Goal: Task Accomplishment & Management: Manage account settings

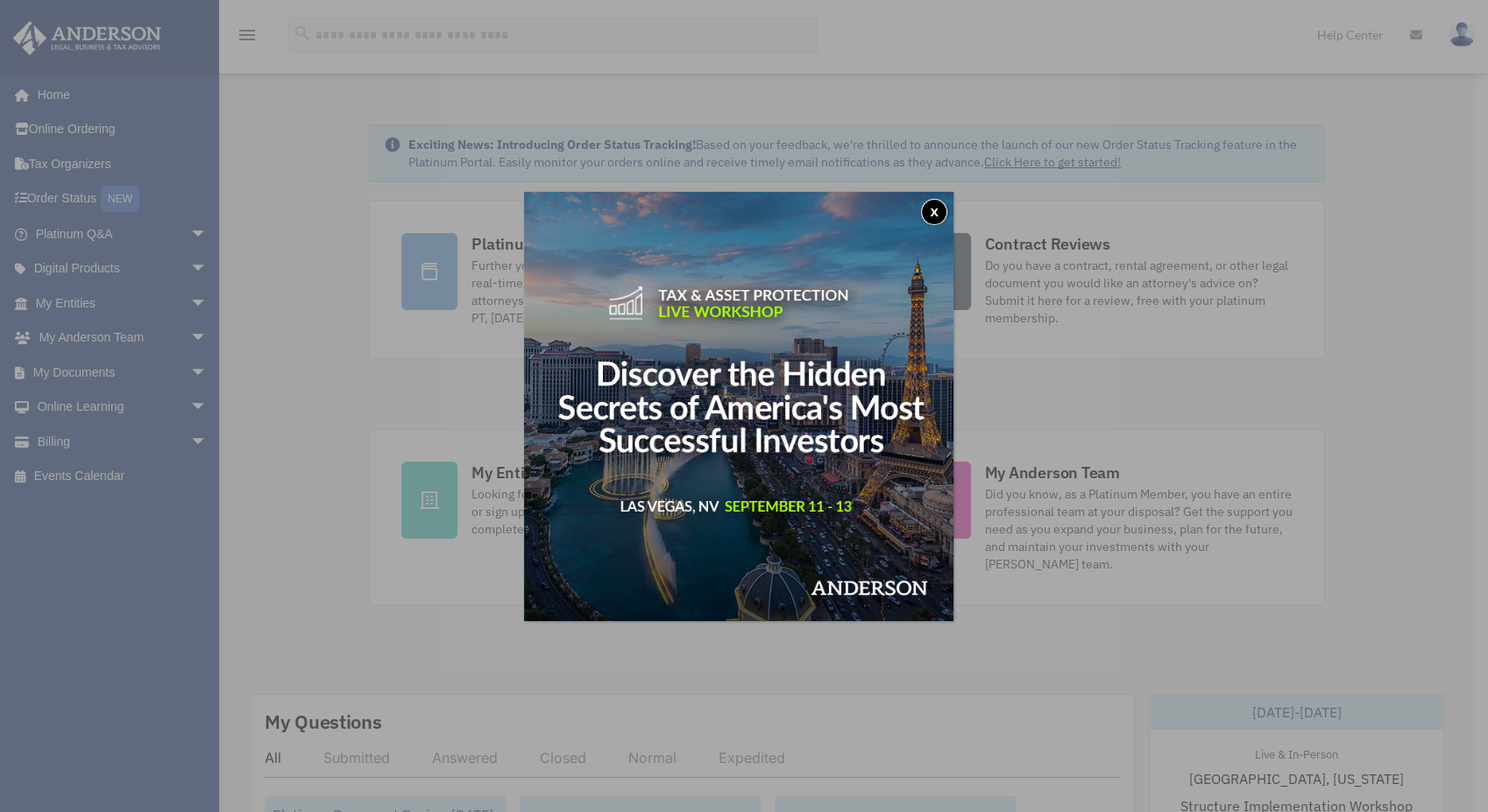
click at [934, 205] on button "x" at bounding box center [934, 213] width 27 height 27
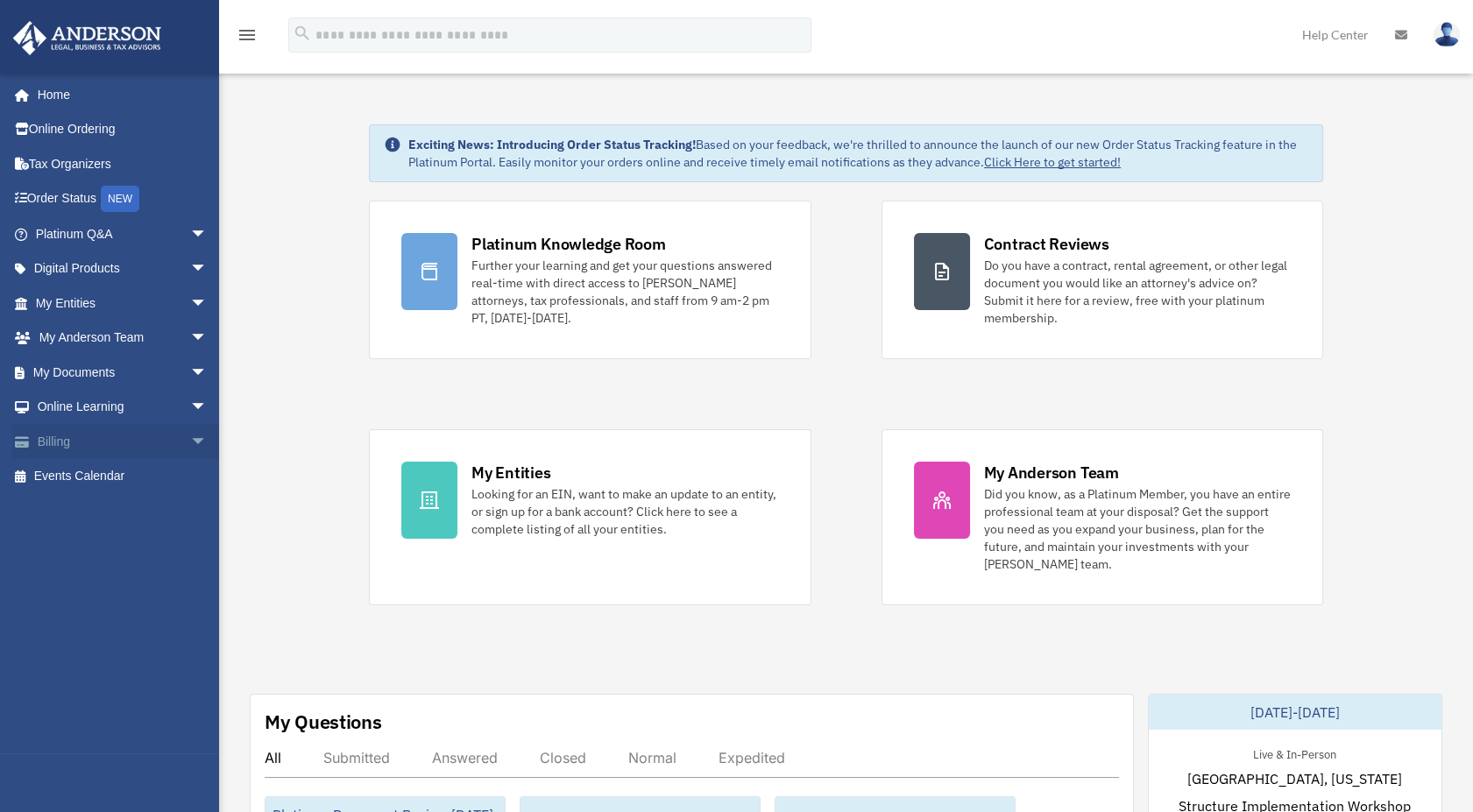
click at [190, 443] on span "arrow_drop_down" at bounding box center [208, 442] width 35 height 36
click at [112, 475] on link "$ Open Invoices" at bounding box center [129, 476] width 209 height 36
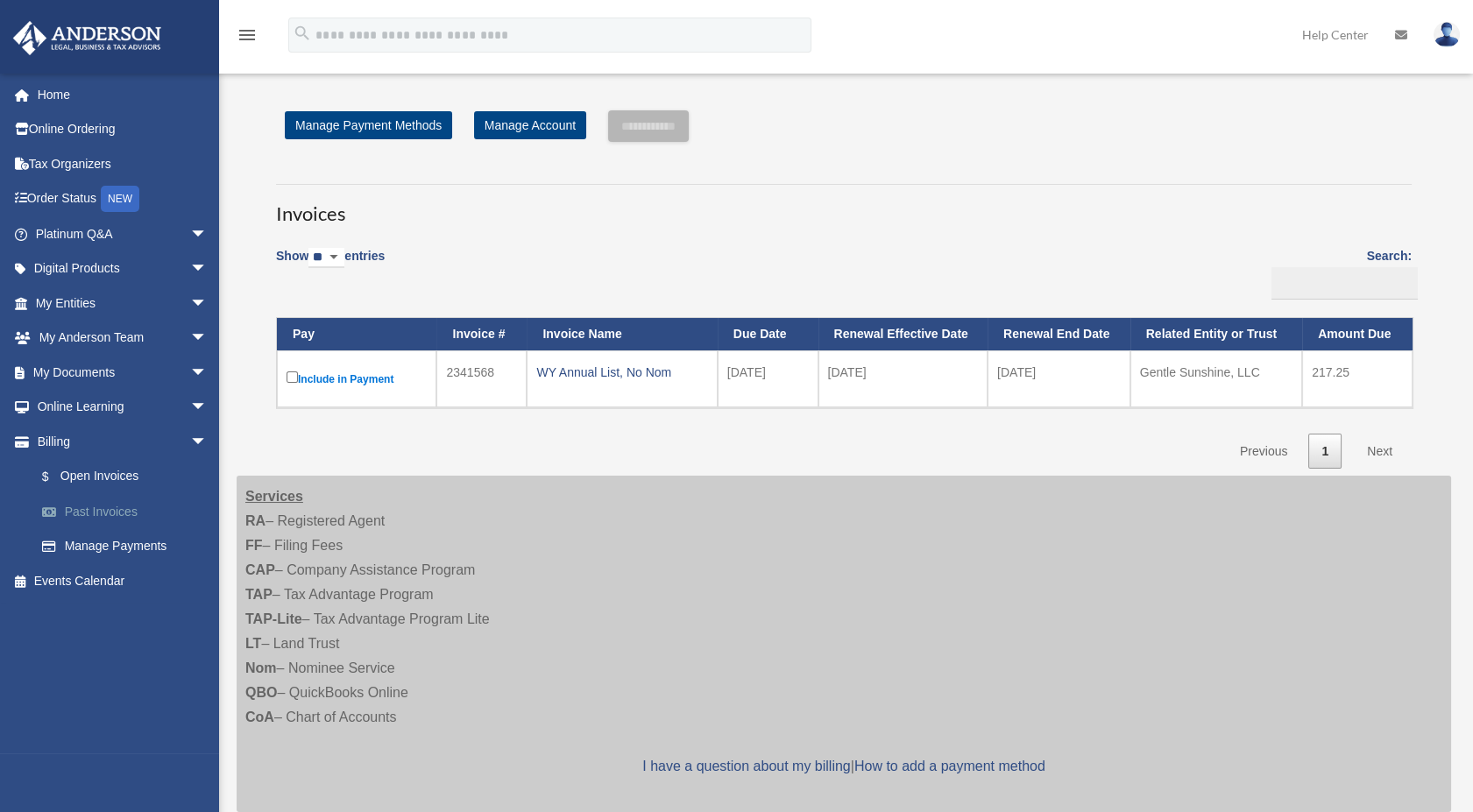
click at [91, 502] on link "Past Invoices" at bounding box center [129, 512] width 209 height 35
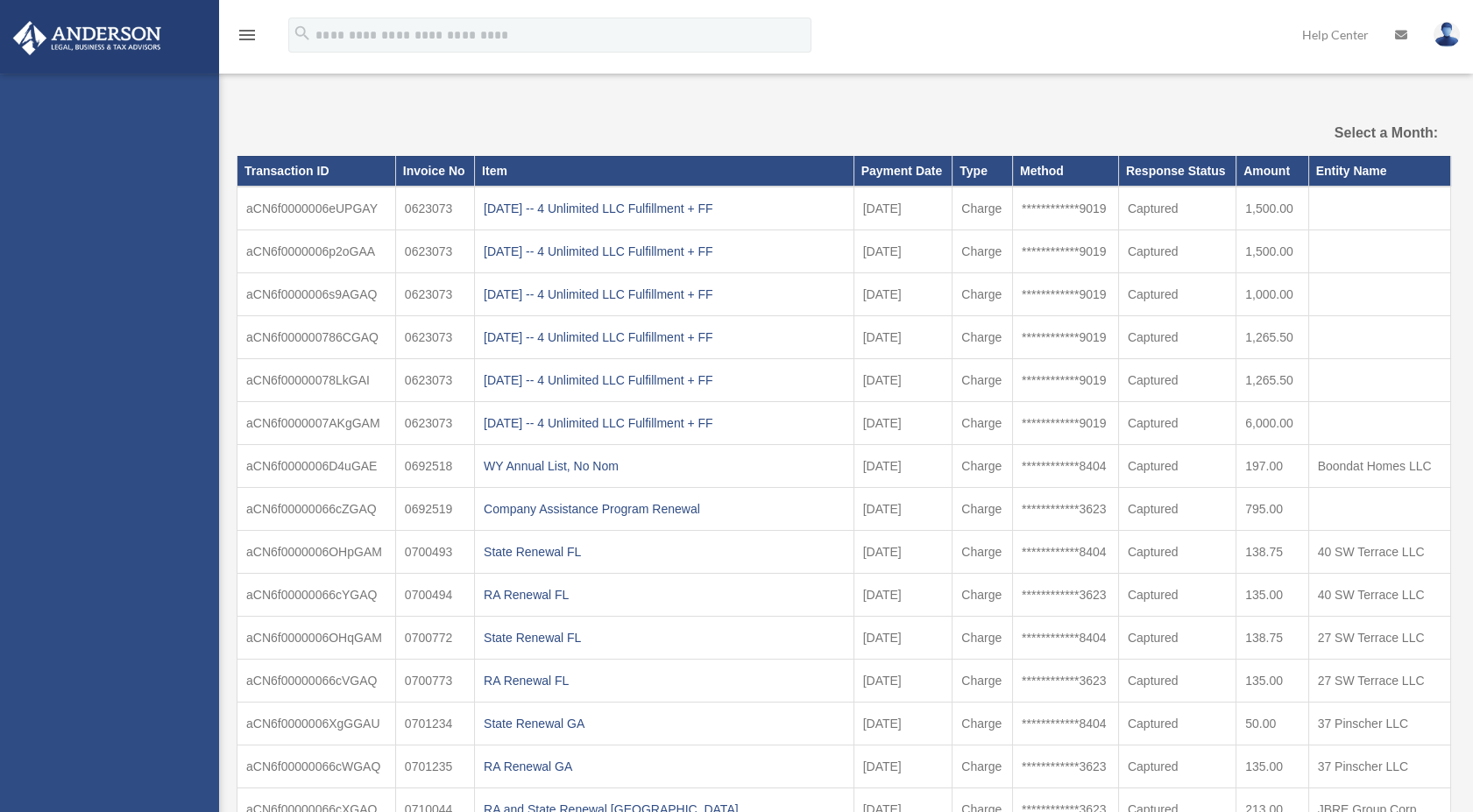
select select
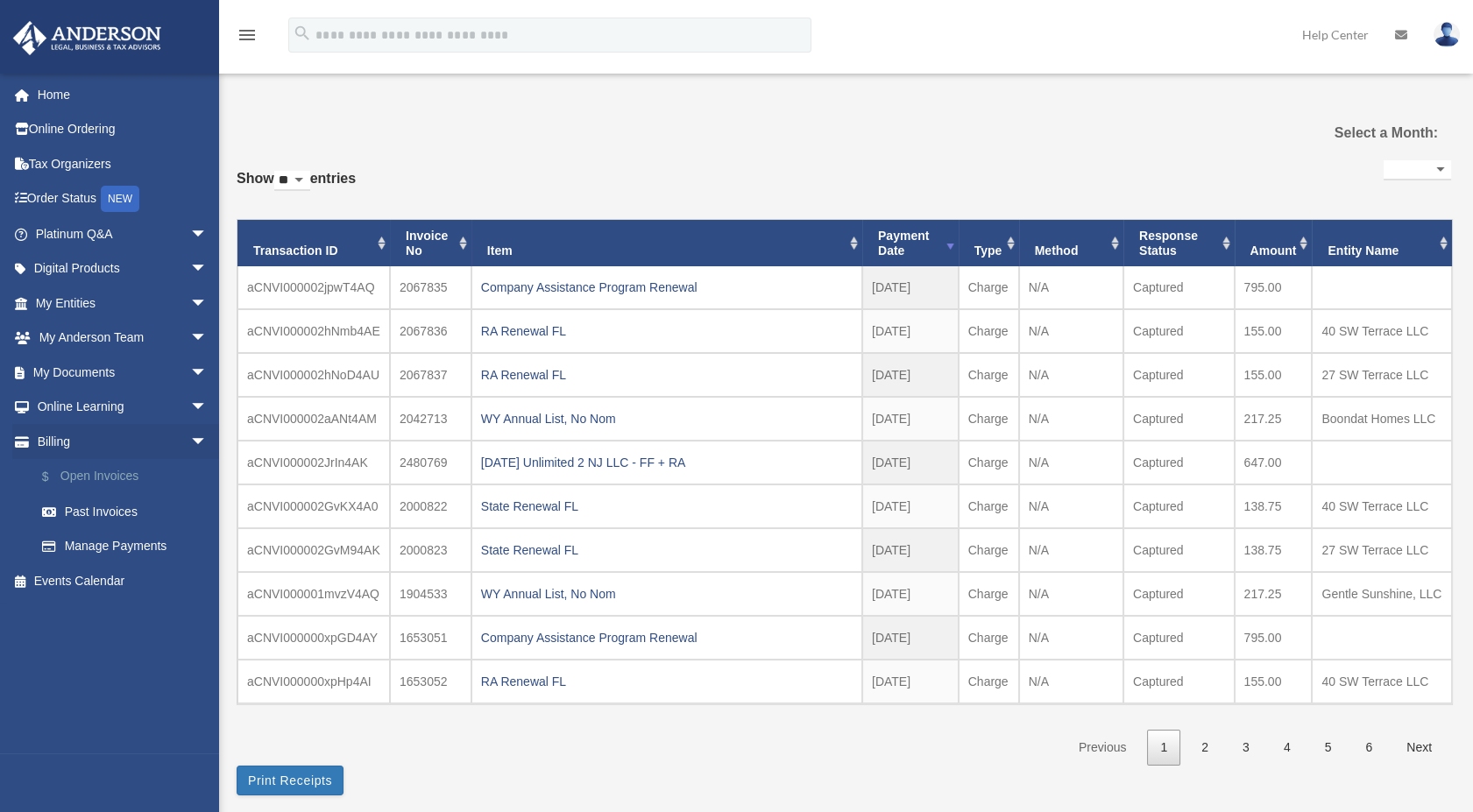
click at [92, 479] on link "$ Open Invoices" at bounding box center [129, 476] width 209 height 36
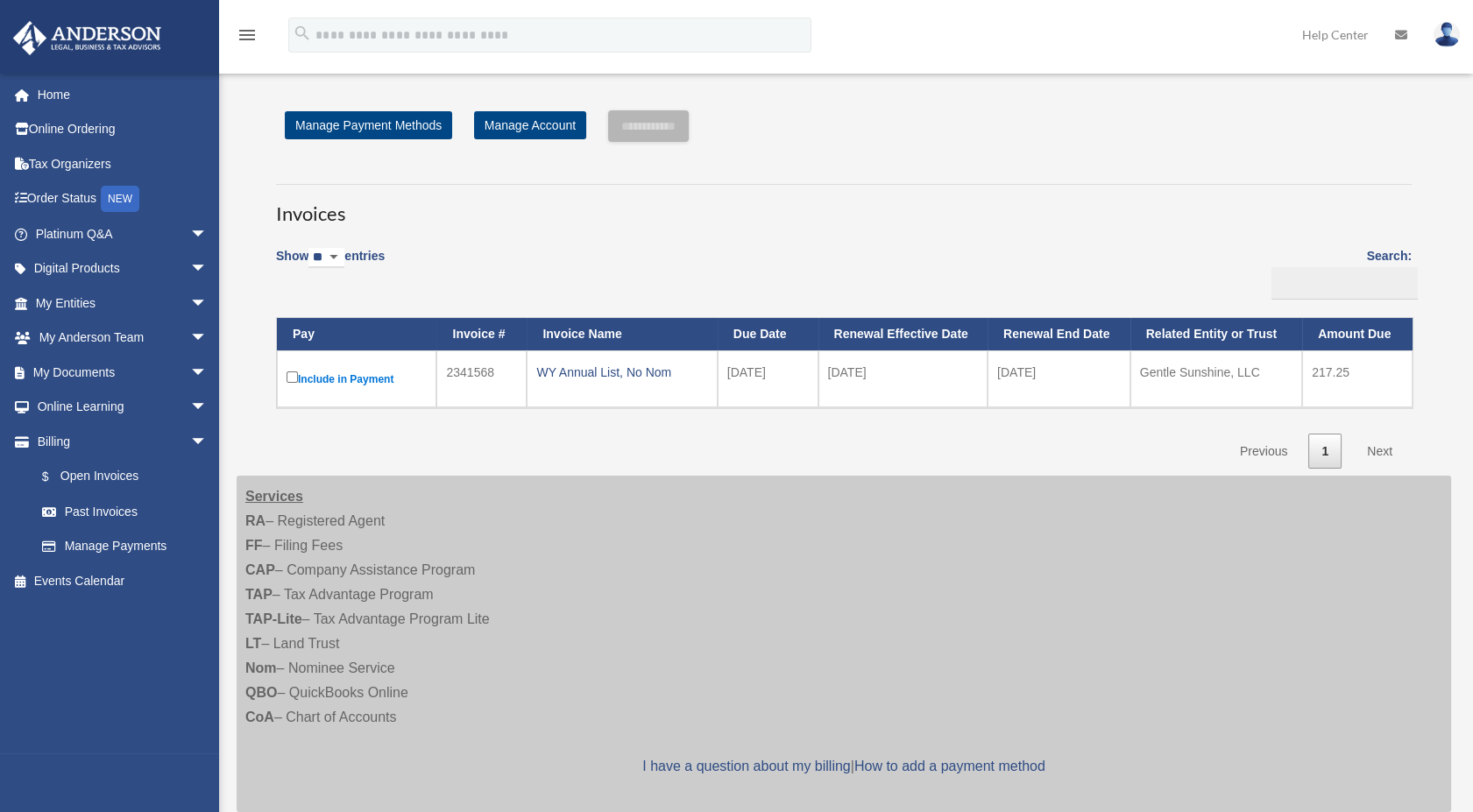
click at [1443, 34] on img at bounding box center [1446, 35] width 27 height 26
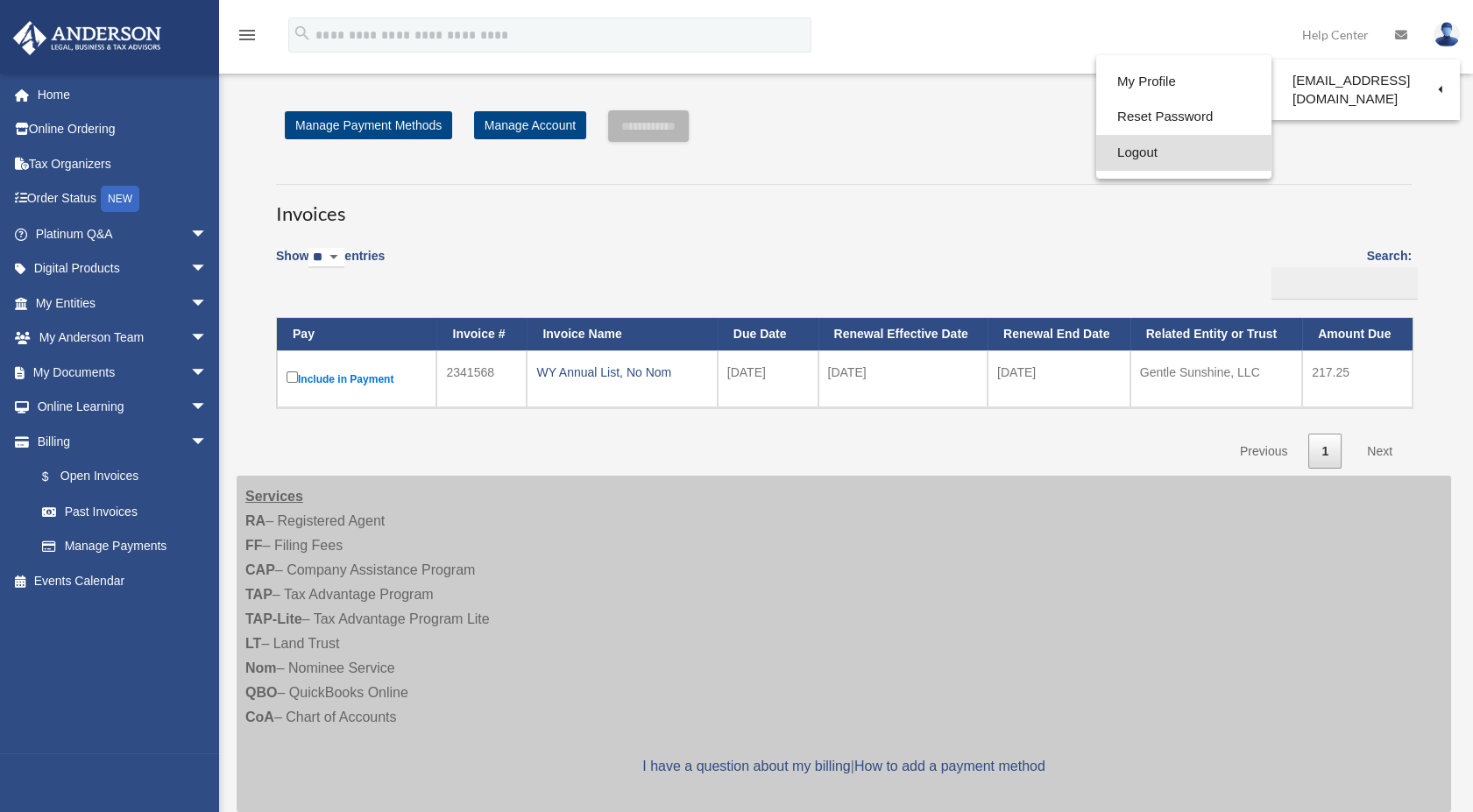
click at [1129, 153] on link "Logout" at bounding box center [1184, 152] width 175 height 36
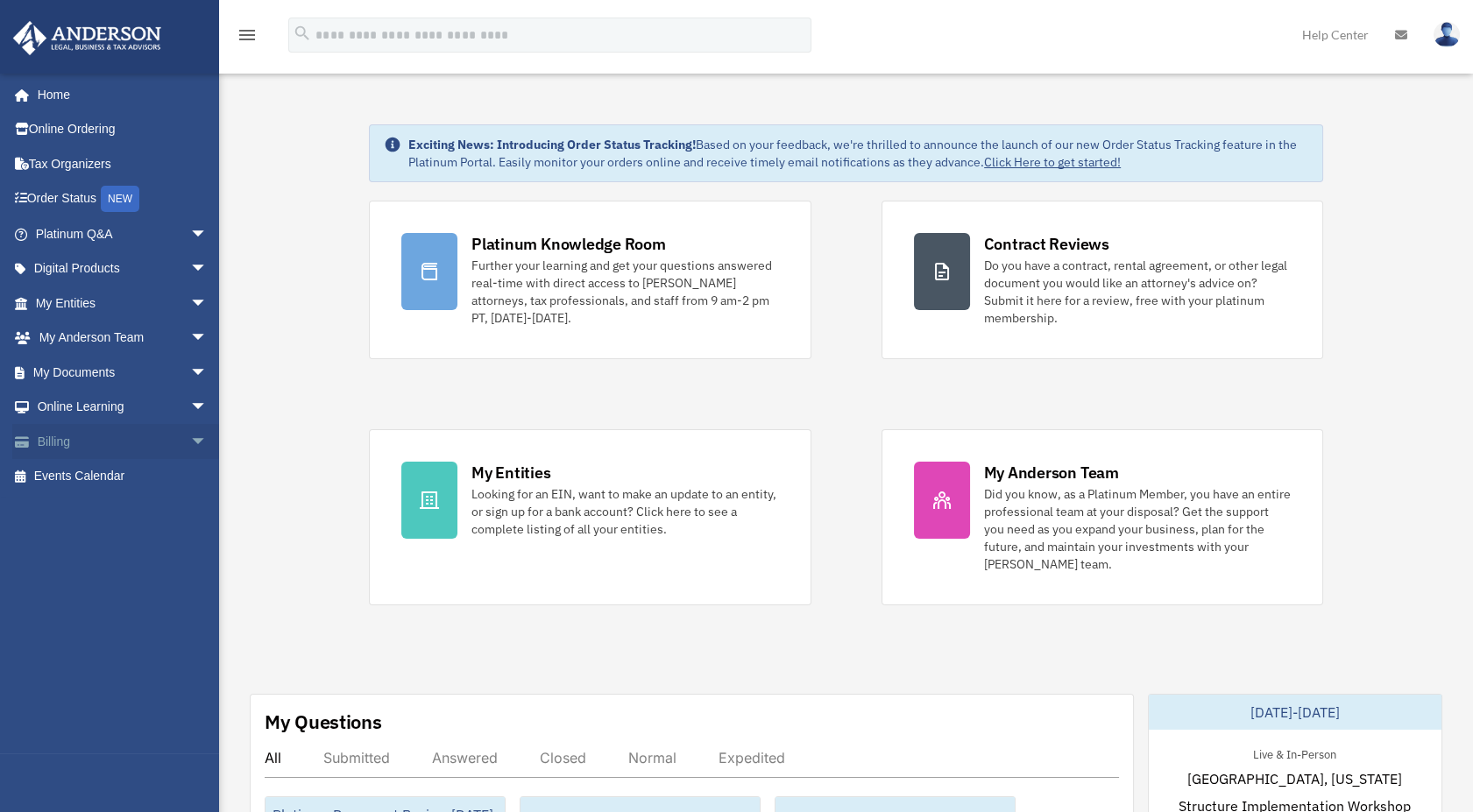
click at [190, 438] on span "arrow_drop_down" at bounding box center [208, 442] width 35 height 36
click at [85, 514] on link "Past Invoices" at bounding box center [129, 512] width 209 height 35
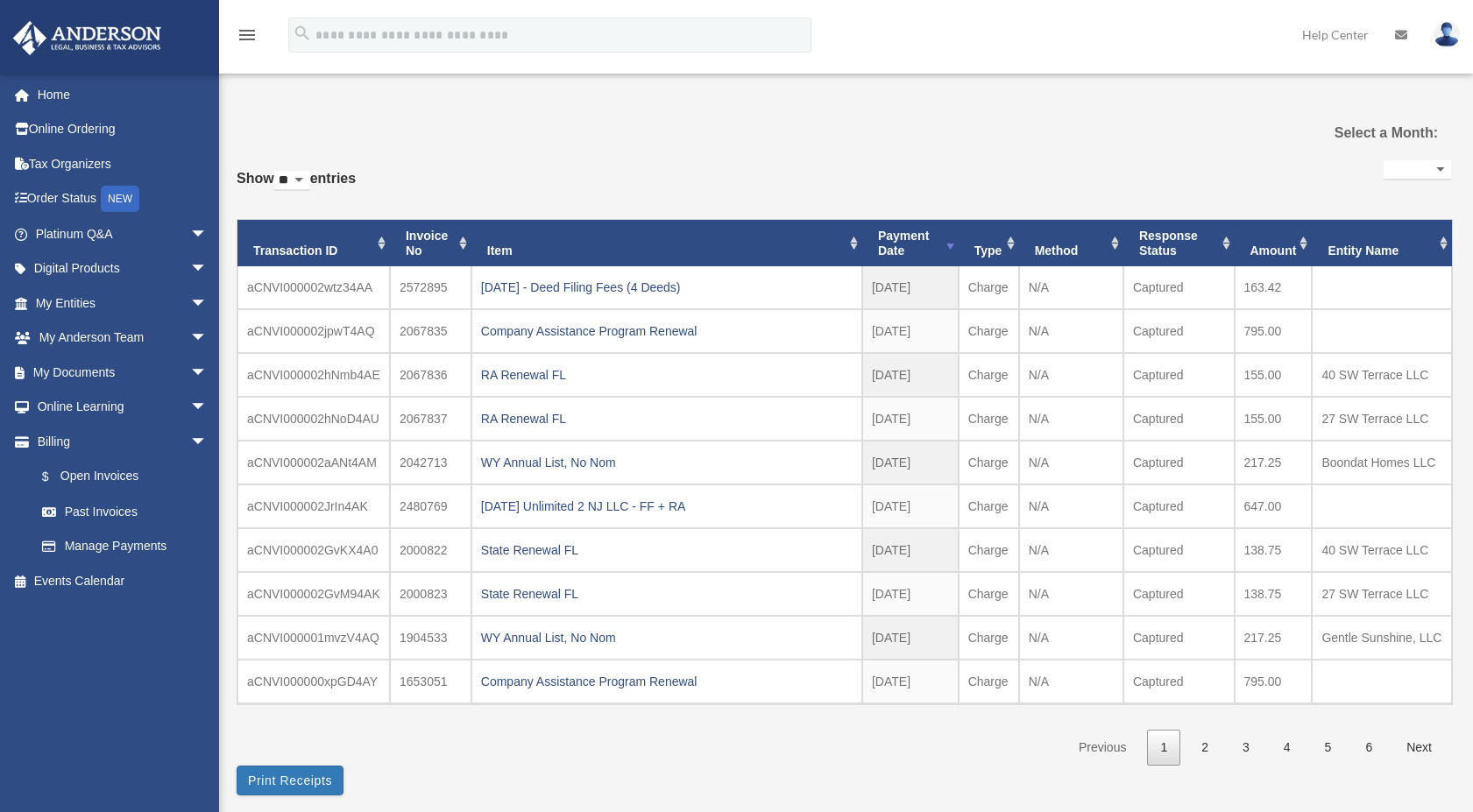
select select
click at [560, 285] on div "[DATE] - Deed Filing Fees (4 Deeds)" at bounding box center [666, 288] width 371 height 25
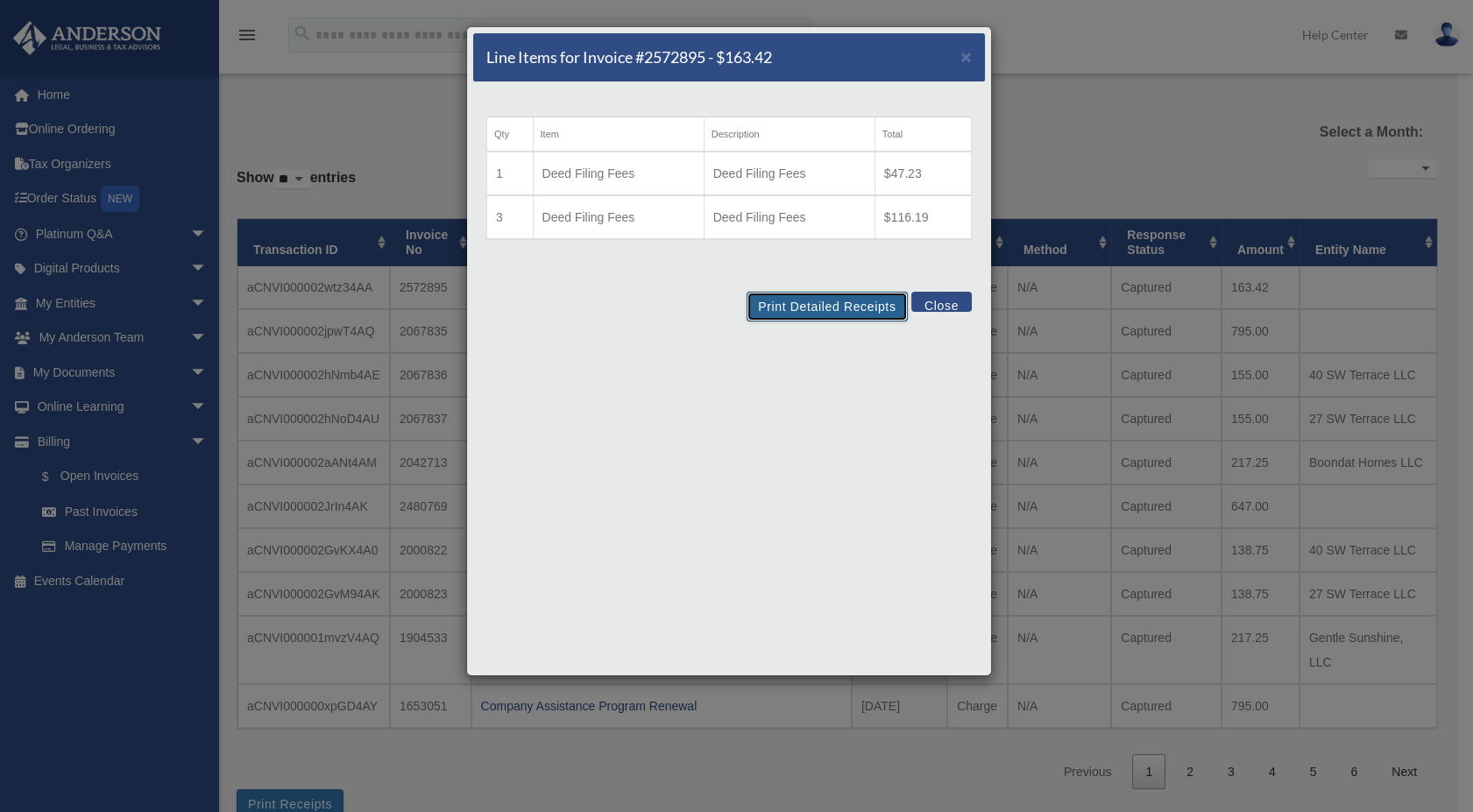
click at [813, 303] on button "Print Detailed Receipts" at bounding box center [826, 306] width 160 height 30
click at [944, 301] on button "Close" at bounding box center [942, 301] width 60 height 20
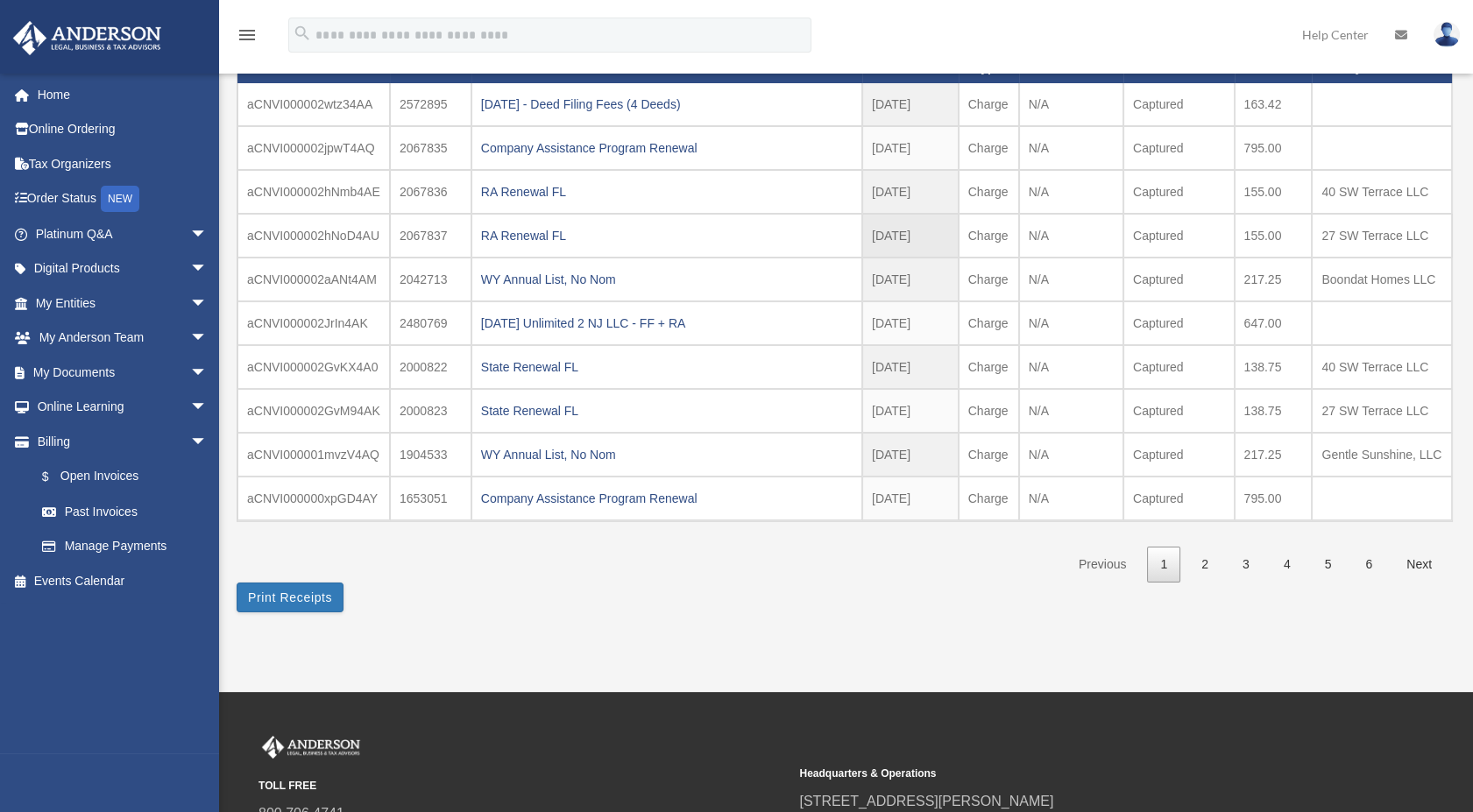
scroll to position [195, 0]
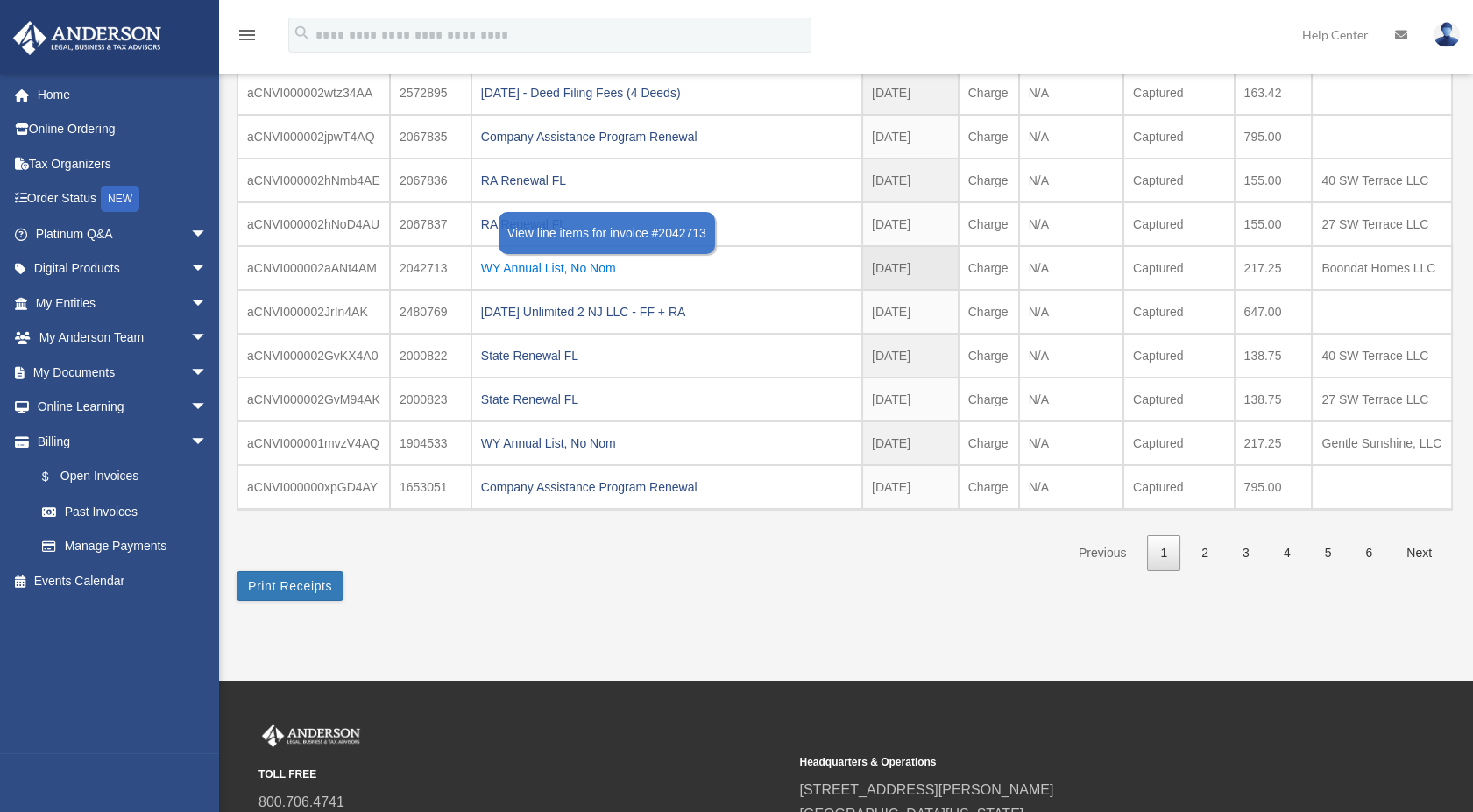
click at [547, 267] on div "WY Annual List, No Nom" at bounding box center [666, 268] width 371 height 25
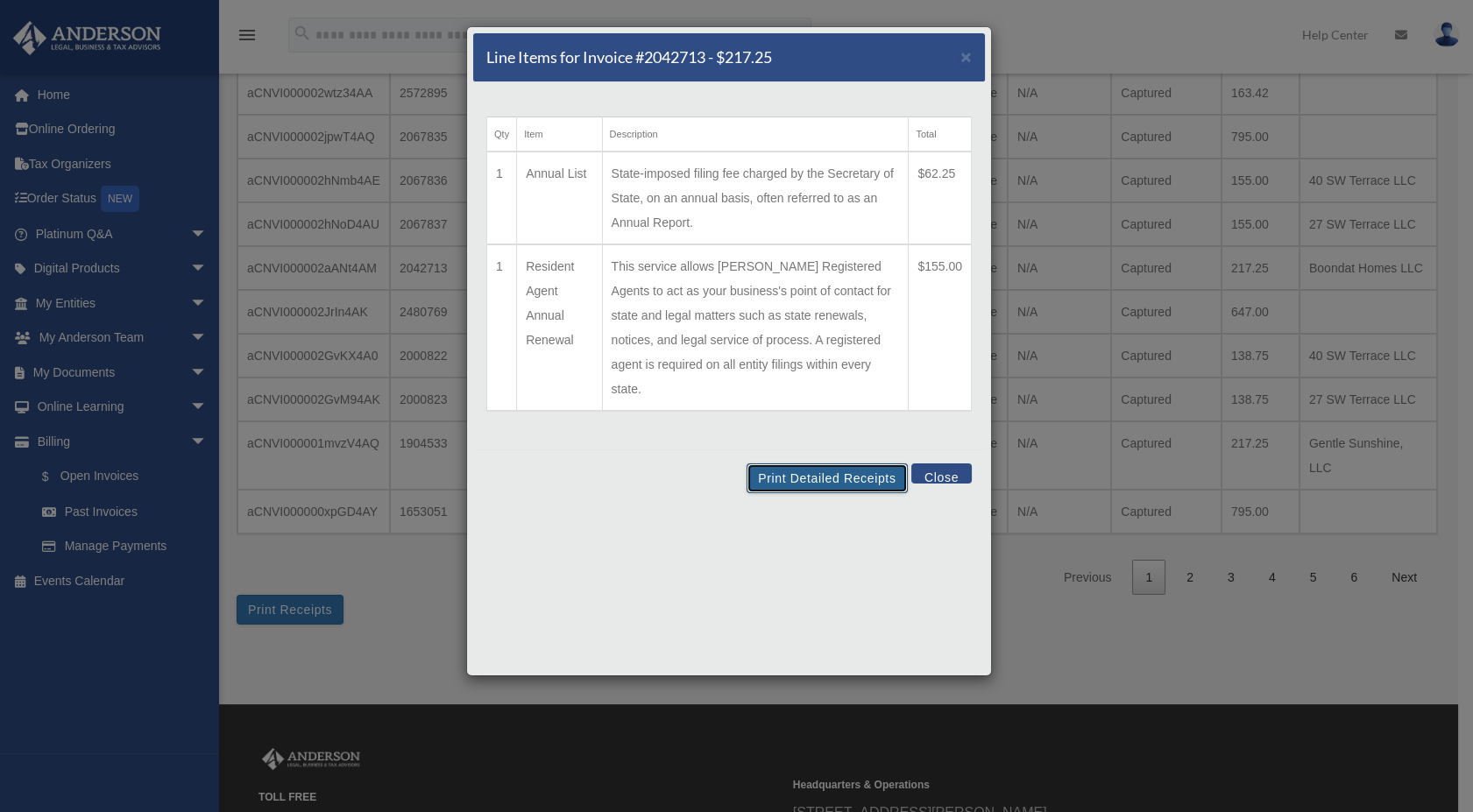
click at [841, 463] on button "Print Detailed Receipts" at bounding box center [826, 478] width 160 height 30
click at [933, 463] on button "Close" at bounding box center [942, 473] width 60 height 20
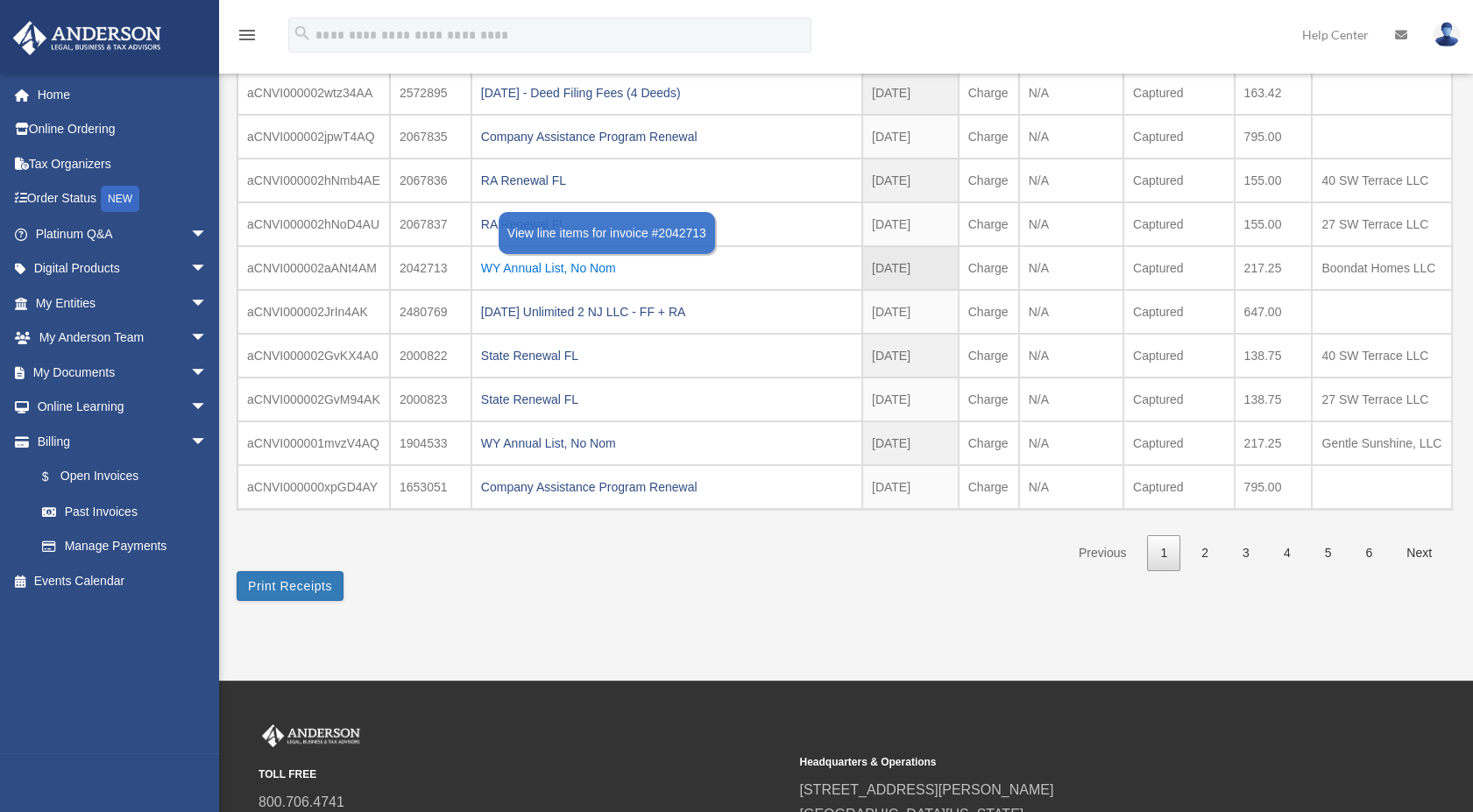
click at [531, 270] on div "WY Annual List, No Nom" at bounding box center [666, 268] width 371 height 25
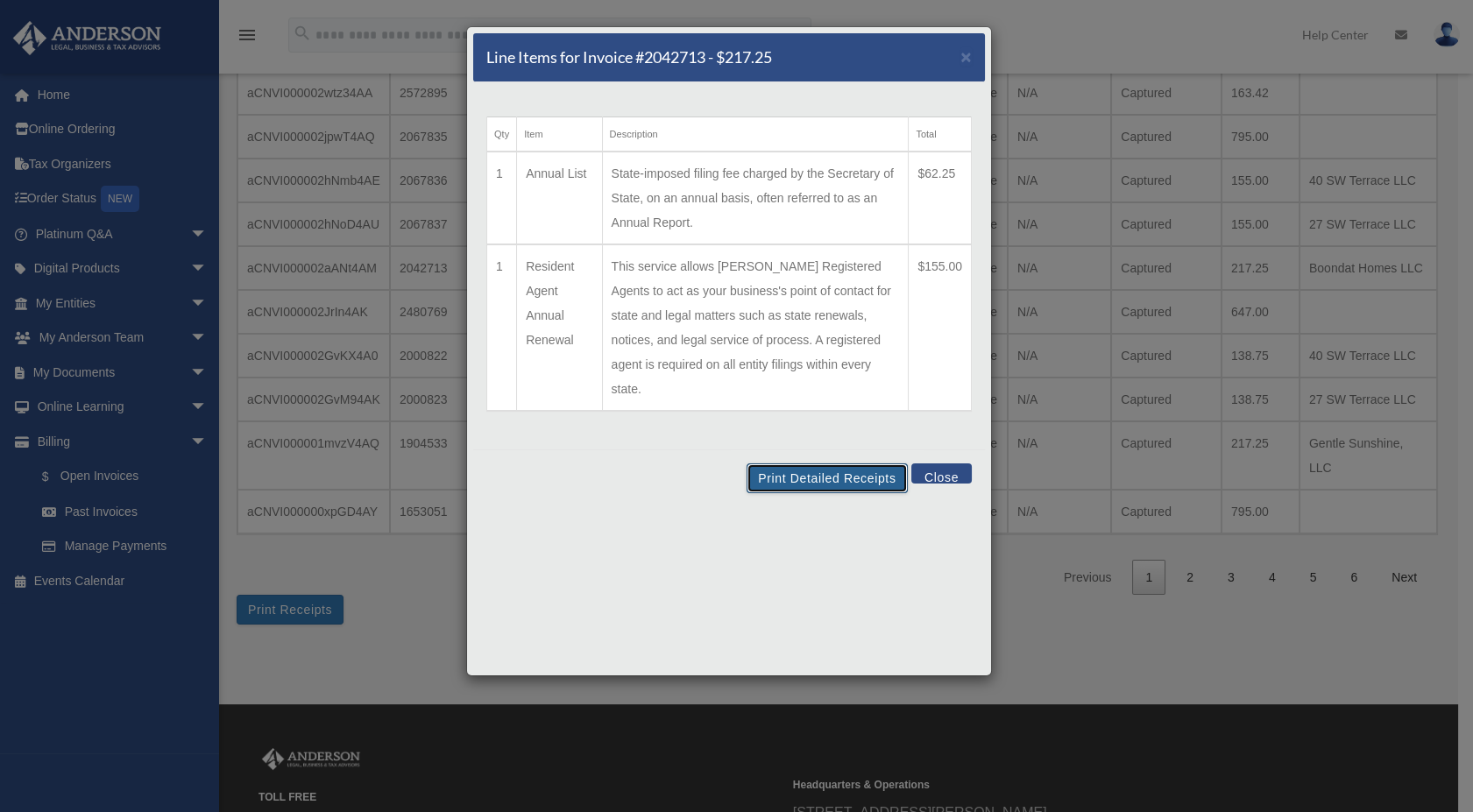
click at [841, 463] on button "Print Detailed Receipts" at bounding box center [826, 478] width 160 height 30
click at [946, 463] on button "Close" at bounding box center [942, 473] width 60 height 20
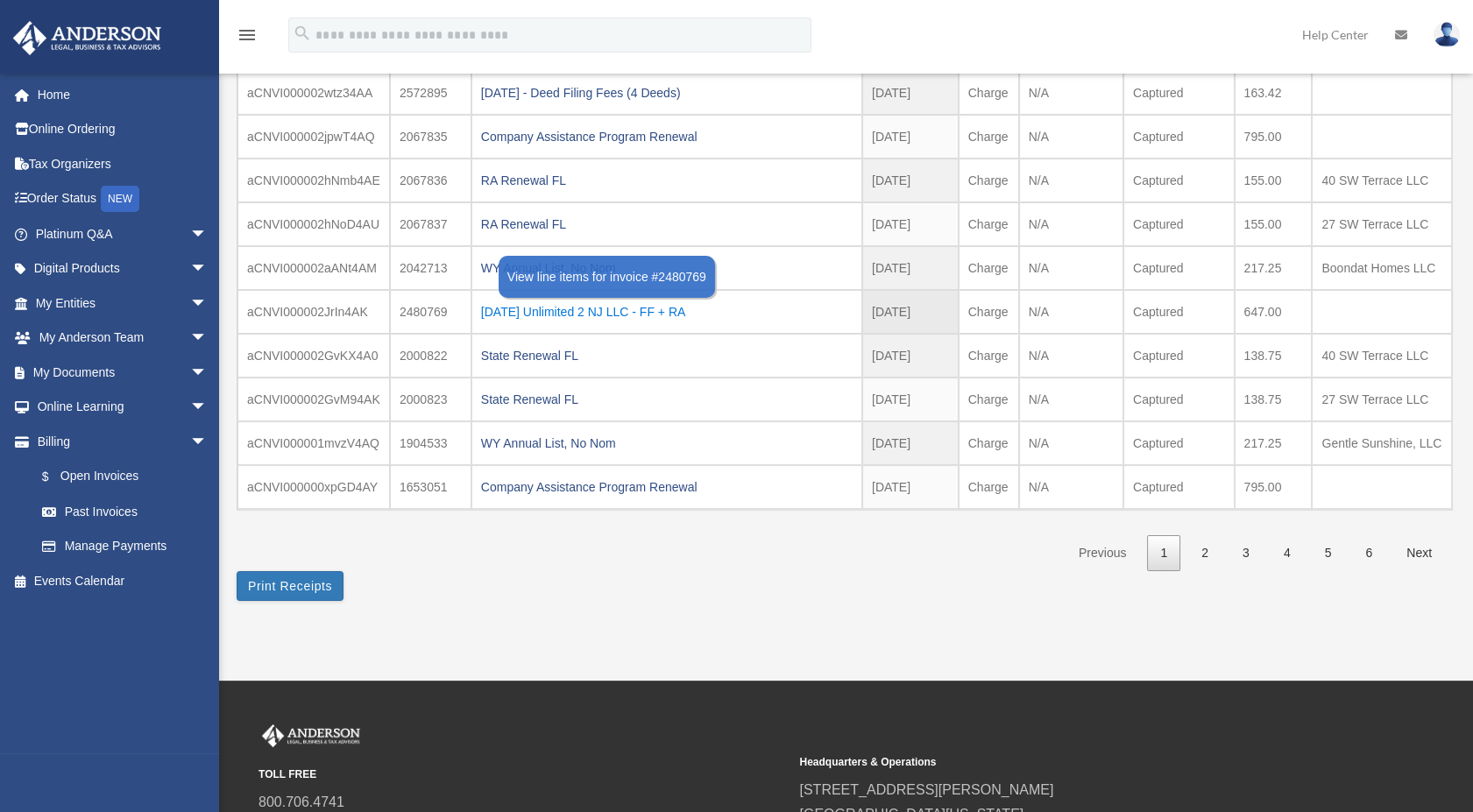
click at [604, 307] on div "[DATE] Unlimited 2 NJ LLC - FF + RA" at bounding box center [666, 312] width 371 height 25
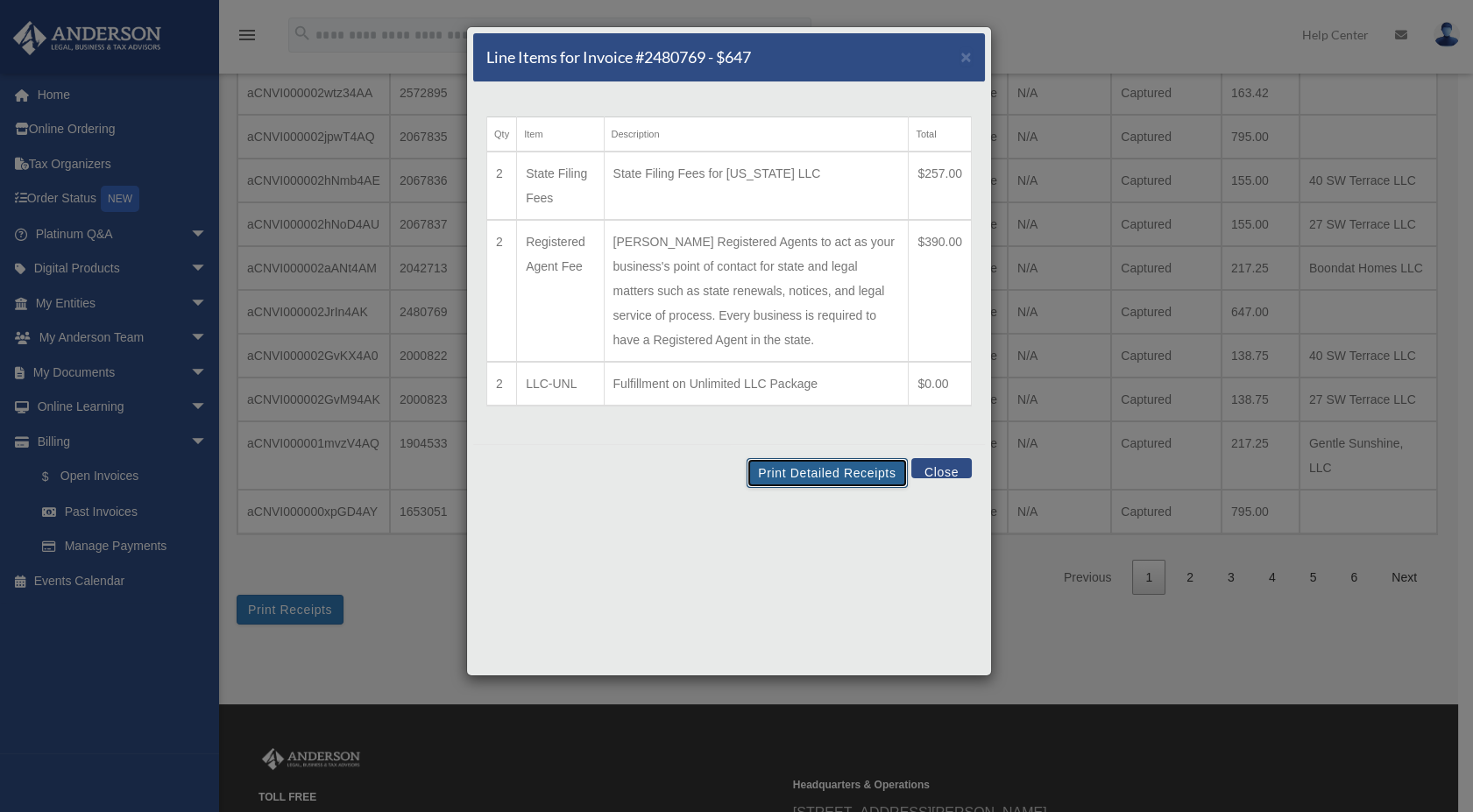
click at [833, 473] on button "Print Detailed Receipts" at bounding box center [826, 473] width 160 height 30
click at [949, 466] on button "Close" at bounding box center [942, 468] width 60 height 20
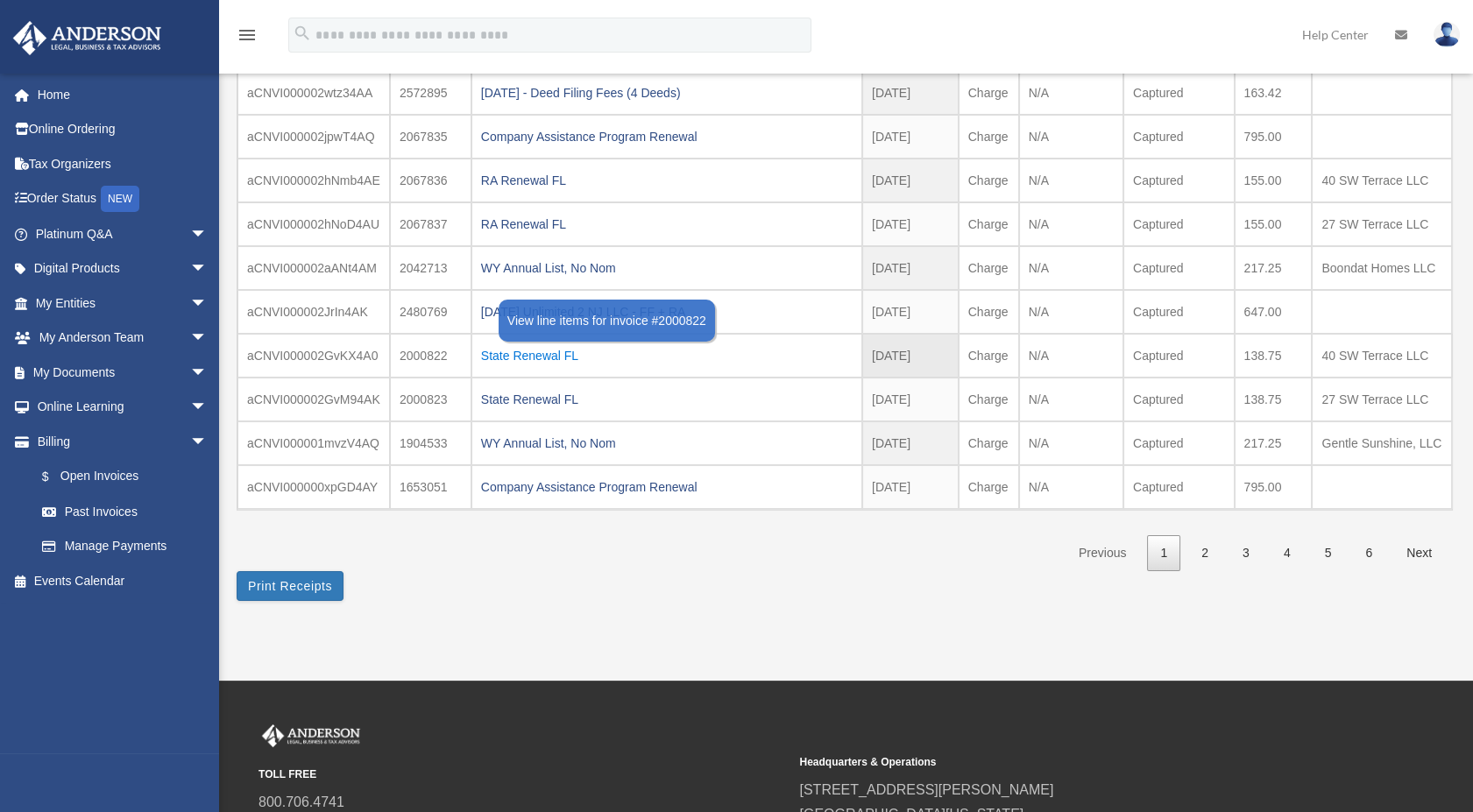
click at [549, 351] on div "State Renewal FL" at bounding box center [666, 356] width 371 height 25
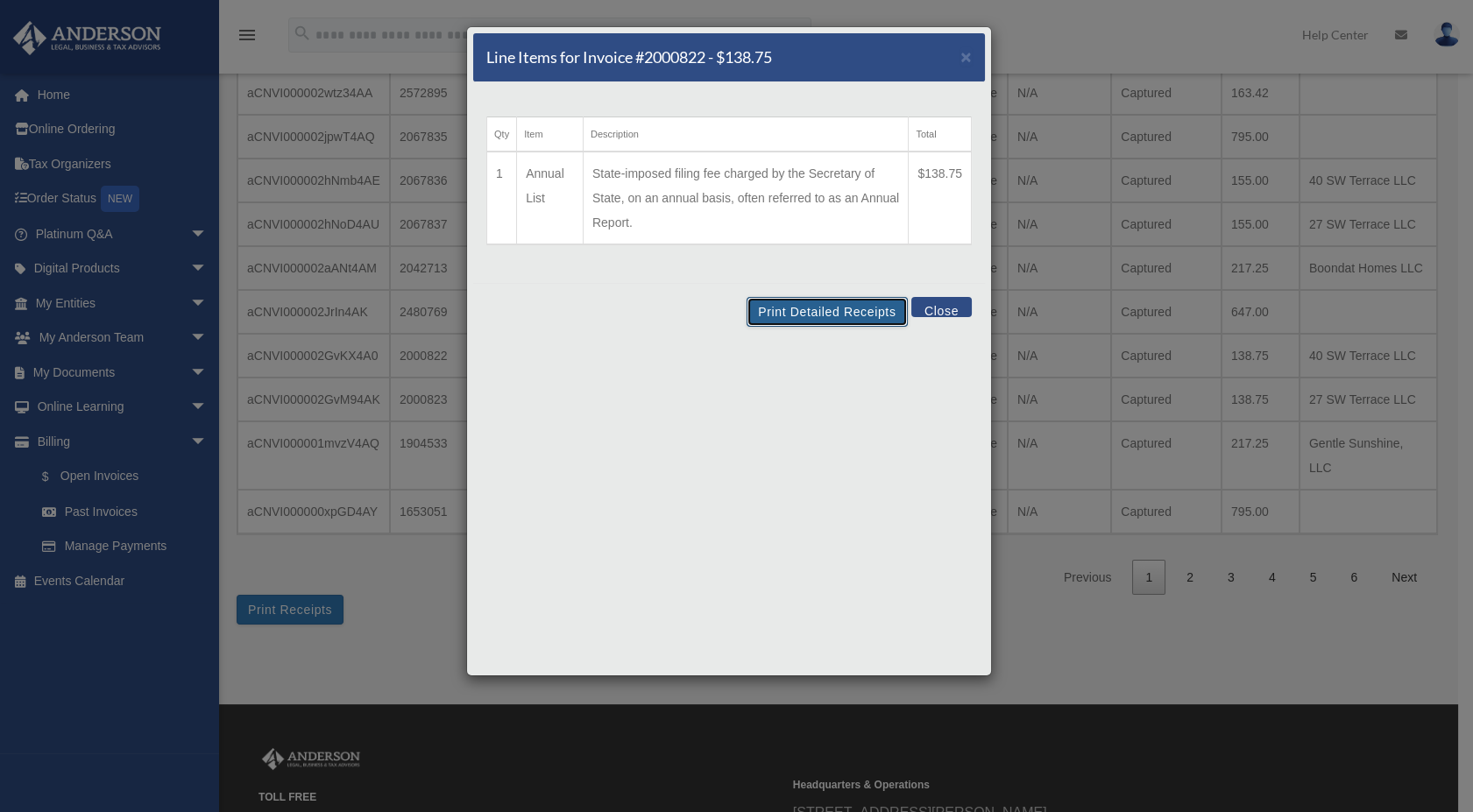
click at [838, 305] on button "Print Detailed Receipts" at bounding box center [826, 312] width 160 height 30
click at [937, 309] on button "Close" at bounding box center [942, 306] width 60 height 20
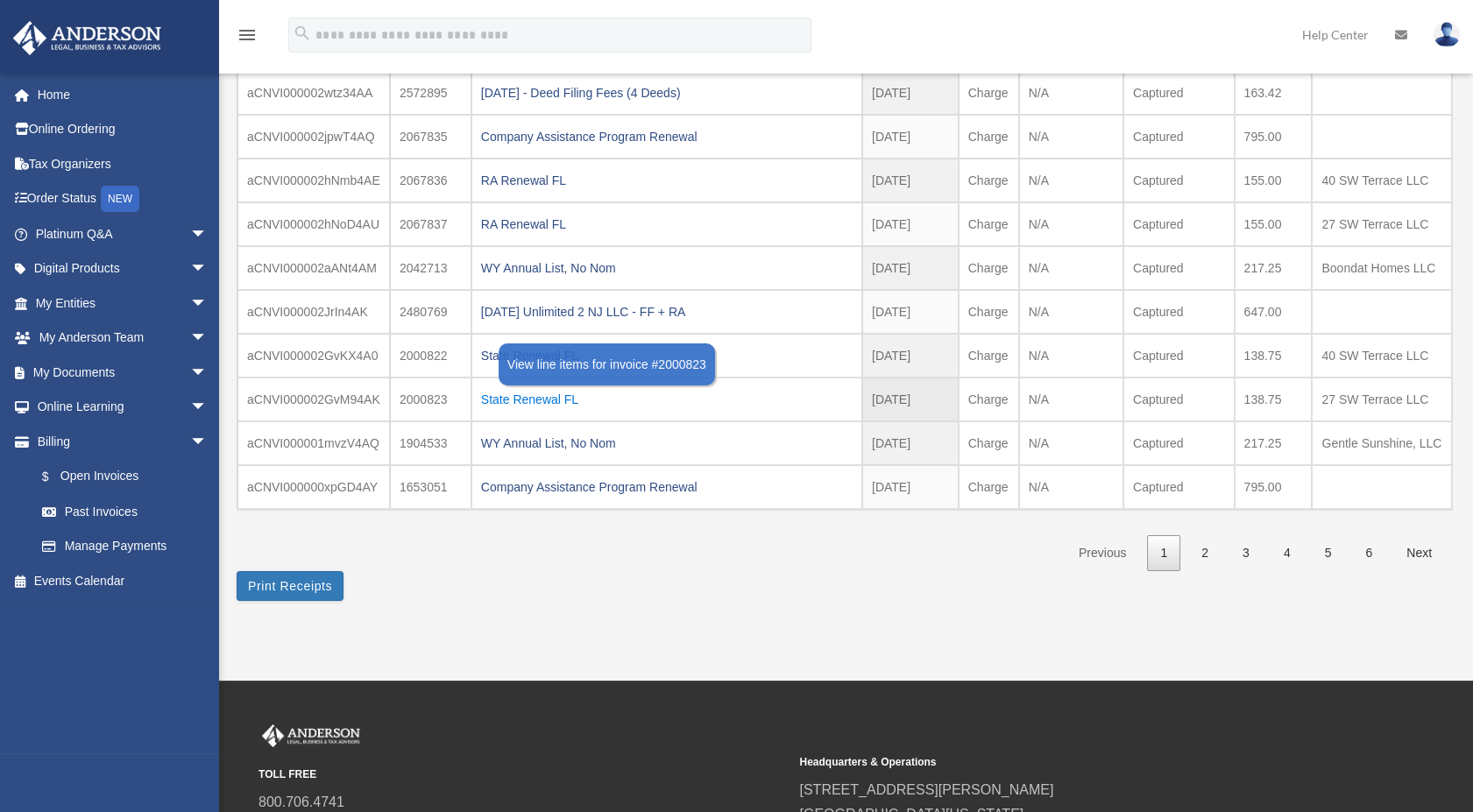
click at [548, 396] on div "State Renewal FL" at bounding box center [666, 399] width 371 height 25
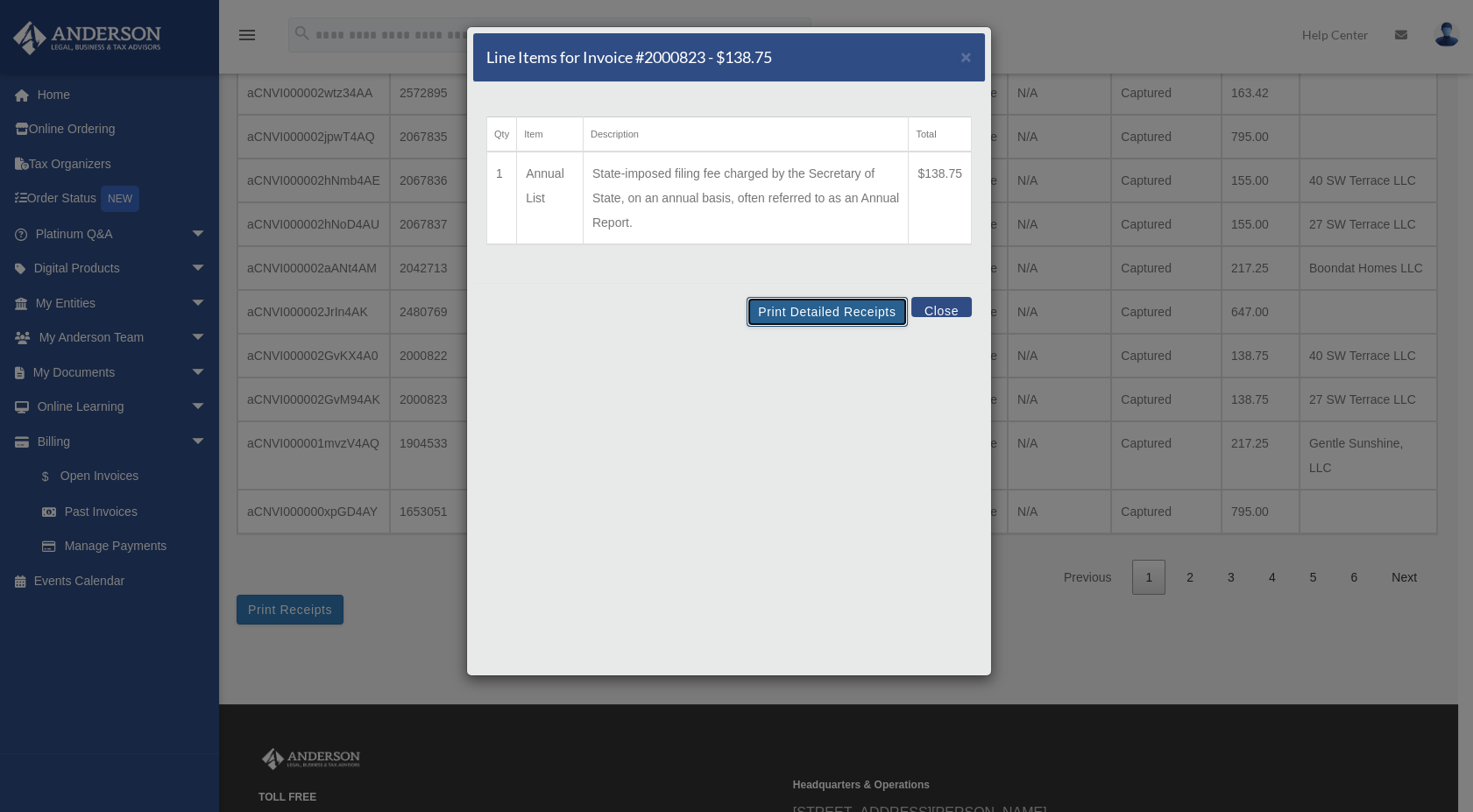
click at [827, 313] on button "Print Detailed Receipts" at bounding box center [826, 312] width 160 height 30
click at [942, 306] on button "Close" at bounding box center [942, 306] width 60 height 20
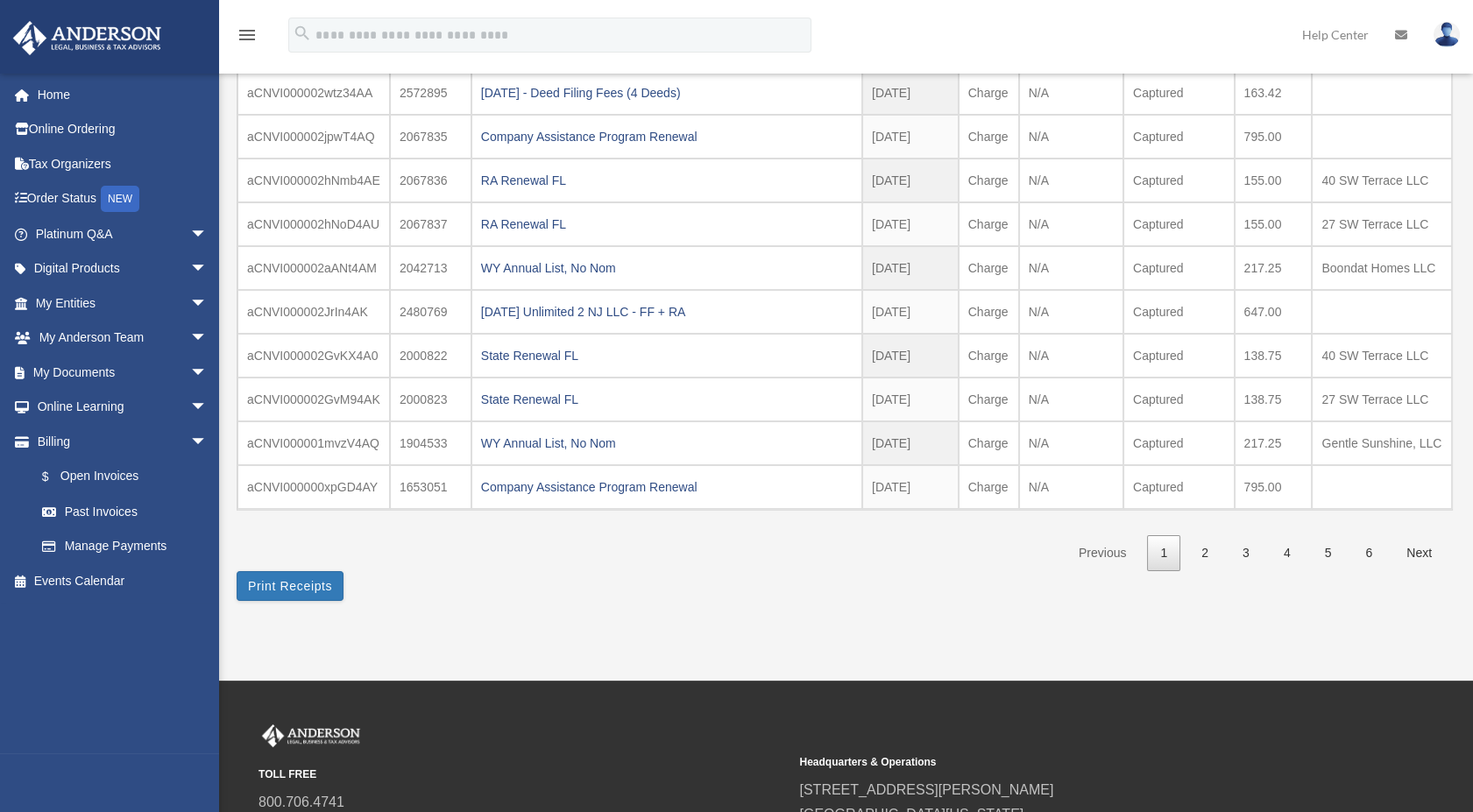
click at [582, 435] on div "WY Annual List, No Nom" at bounding box center [666, 444] width 371 height 25
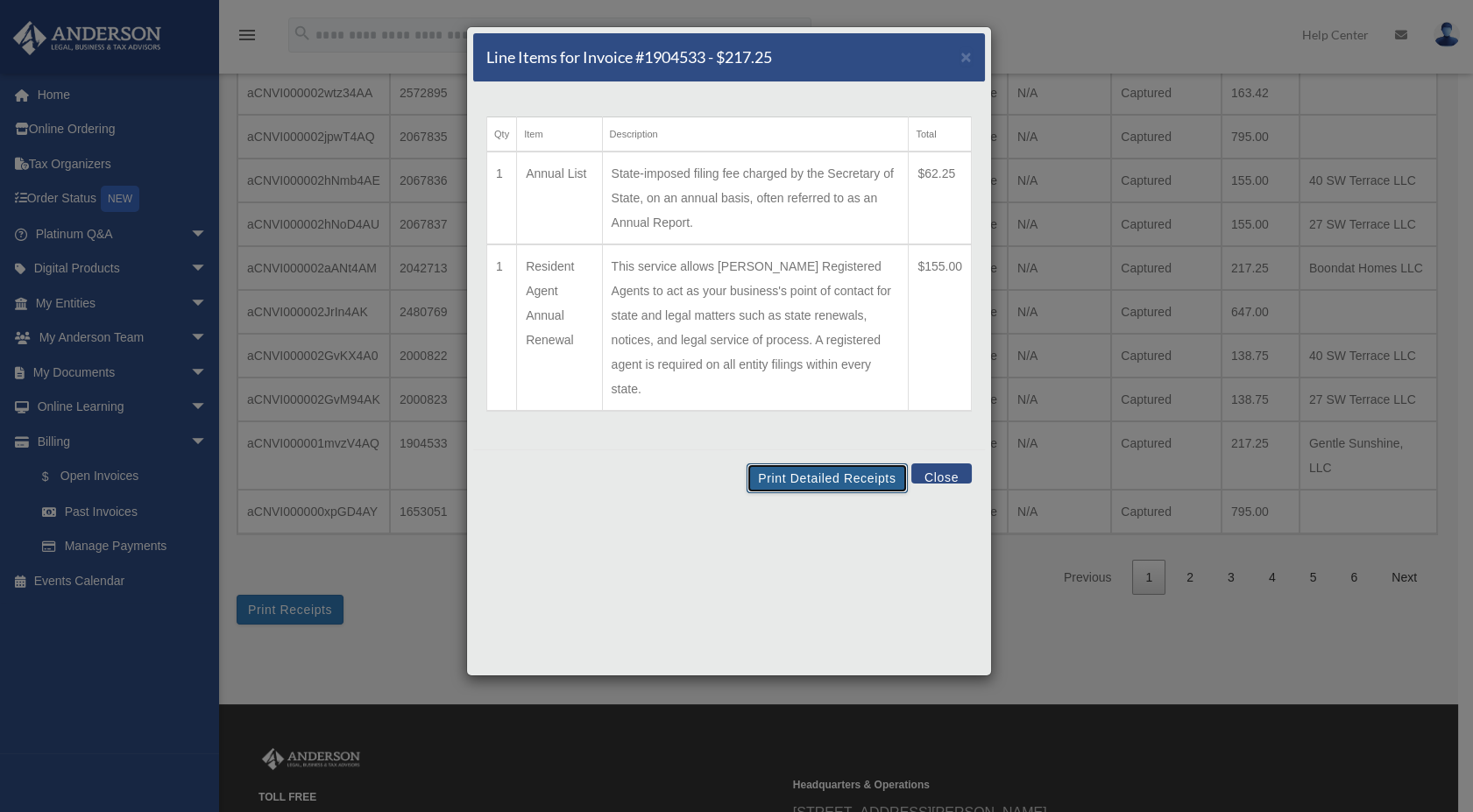
click at [872, 463] on button "Print Detailed Receipts" at bounding box center [826, 478] width 160 height 30
click at [936, 463] on button "Close" at bounding box center [942, 473] width 60 height 20
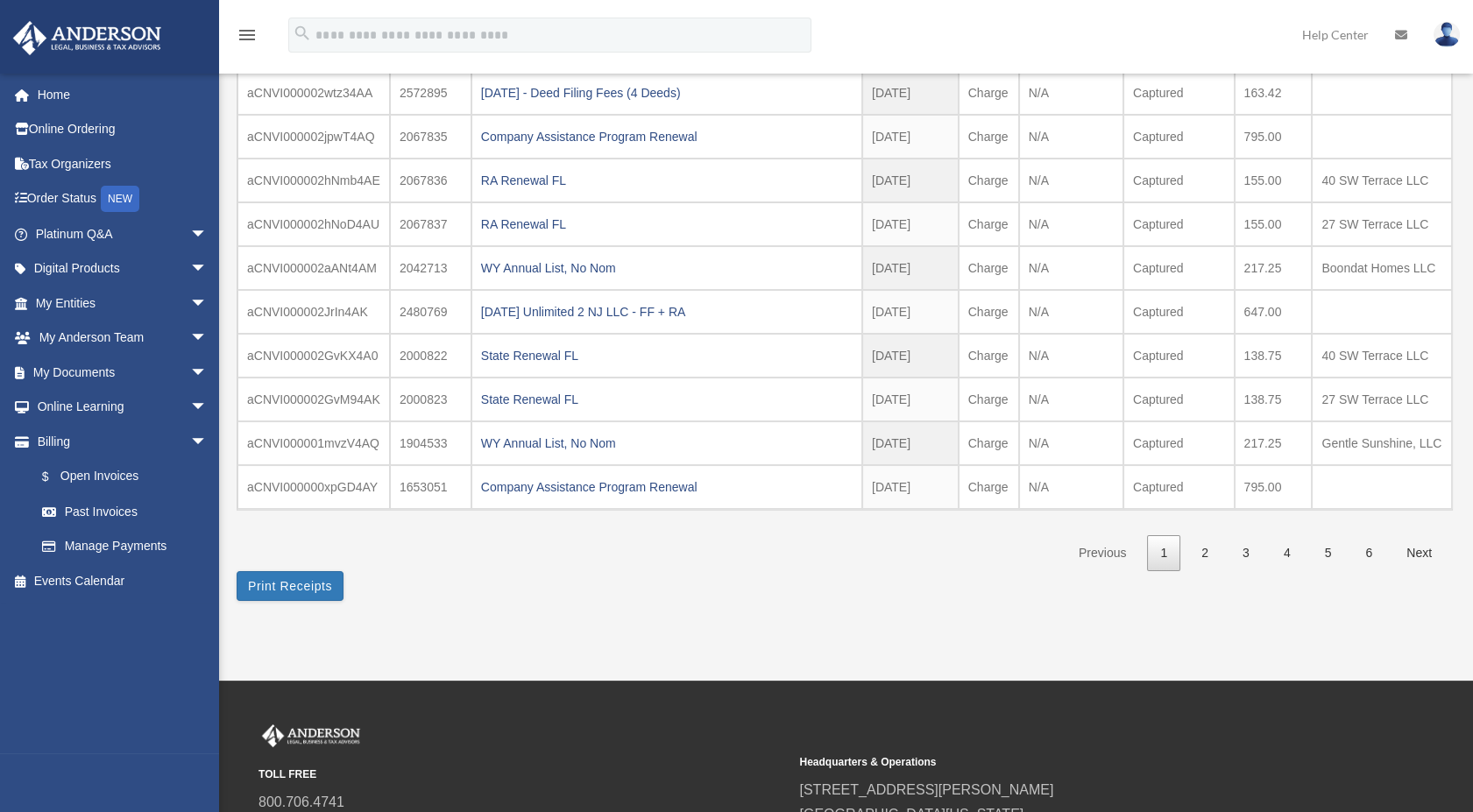
click at [1449, 37] on img at bounding box center [1446, 35] width 27 height 26
click at [1117, 151] on link "Logout" at bounding box center [1184, 152] width 175 height 36
